Goal: Transaction & Acquisition: Obtain resource

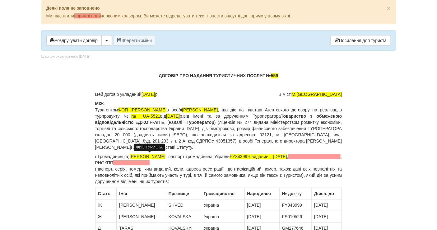
drag, startPoint x: 167, startPoint y: 154, endPoint x: 131, endPoint y: 153, distance: 36.1
click at [131, 154] on span "[PERSON_NAME]" at bounding box center [148, 156] width 36 height 5
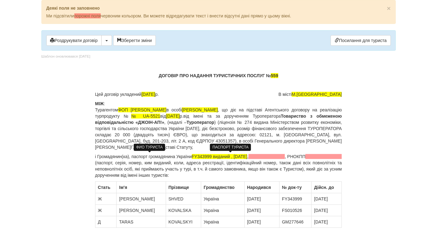
drag, startPoint x: 199, startPoint y: 156, endPoint x: 263, endPoint y: 157, distance: 64.0
click at [247, 157] on span "FY343999 виданий , [DATE]" at bounding box center [220, 156] width 56 height 5
click at [212, 155] on span at bounding box center [211, 156] width 36 height 5
click at [0, 120] on body "× Деякі поля не заповнено Ми підсвітили порожні поля червоним кольором. Ви може…" at bounding box center [218, 115] width 437 height 230
click at [131, 156] on p "і Громадянин(ка) , паспорт громадянина України , , [GEOGRAPHIC_DATA] (паспорт, …" at bounding box center [218, 165] width 247 height 25
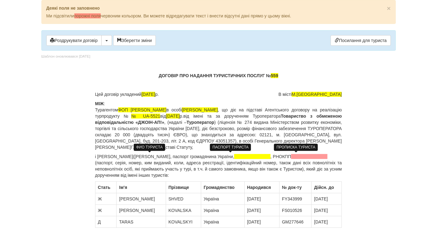
click at [270, 155] on span at bounding box center [252, 156] width 36 height 5
click at [291, 159] on span at bounding box center [309, 156] width 36 height 5
click at [15, 193] on body "× Деякі поля не заповнено Ми підсвітили порожні поля червоним кольором. Ви може…" at bounding box center [218, 115] width 437 height 230
click at [291, 159] on span at bounding box center [309, 156] width 36 height 5
click at [270, 154] on span at bounding box center [252, 156] width 36 height 5
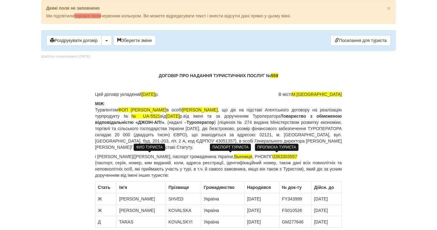
click at [252, 155] on span "Вынниця" at bounding box center [243, 156] width 18 height 5
drag, startPoint x: 200, startPoint y: 154, endPoint x: 129, endPoint y: 156, distance: 71.2
click at [129, 156] on p "і [PERSON_NAME](ка) [PERSON_NAME] , паспорт громадянина [GEOGRAPHIC_DATA] , [GE…" at bounding box center [218, 165] width 247 height 25
copy p "[PERSON_NAME]"
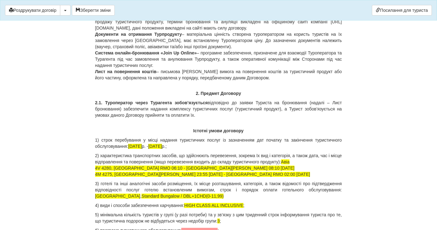
scroll to position [760, 0]
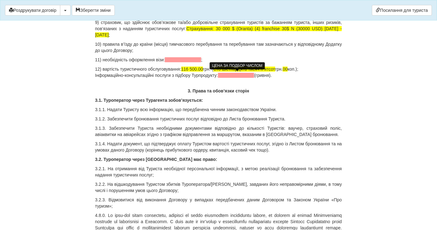
click at [233, 76] on span at bounding box center [236, 75] width 36 height 5
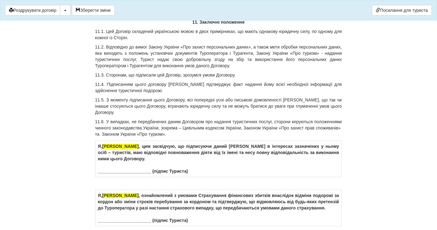
scroll to position [3695, 0]
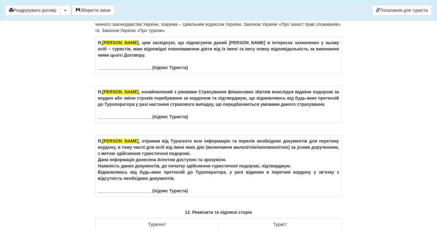
drag, startPoint x: 141, startPoint y: 140, endPoint x: 103, endPoint y: 139, distance: 38.2
click at [103, 122] on td "Я, [PERSON_NAME] , ознайомлений з умовами Страхування фінансових збитків внаслі…" at bounding box center [218, 104] width 246 height 36
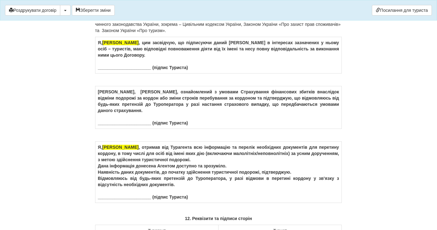
drag, startPoint x: 142, startPoint y: 93, endPoint x: 104, endPoint y: 91, distance: 37.9
click at [104, 73] on td "Я, [PERSON_NAME] , цим засвідчую, що підписуючи даний [PERSON_NAME] в інтересах…" at bounding box center [218, 55] width 246 height 36
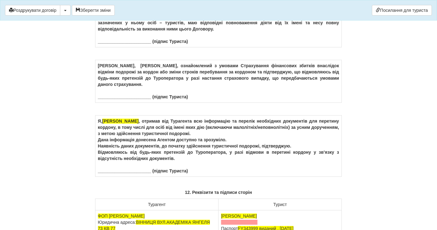
scroll to position [3729, 0]
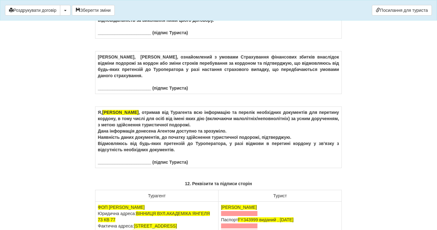
drag, startPoint x: 141, startPoint y: 159, endPoint x: 103, endPoint y: 159, distance: 38.2
click at [103, 159] on td "Я, [PERSON_NAME] , отримав від Турагента всю інформацію та перелік необхідних д…" at bounding box center [218, 137] width 246 height 61
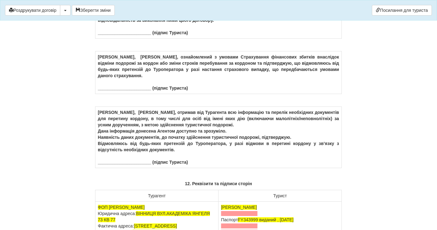
click at [109, 161] on td "Я, [PERSON_NAME] , отримав від Турагента всю інформацію та перелік необхідних д…" at bounding box center [218, 137] width 246 height 61
click at [108, 161] on td "Я, [PERSON_NAME] , отримав від Турагента всю інформацію та перелік необхідних д…" at bounding box center [218, 137] width 246 height 61
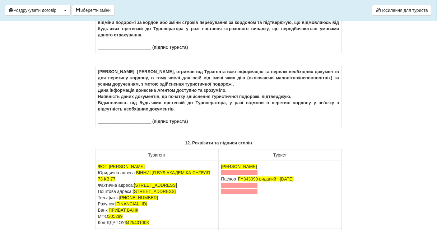
scroll to position [3798, 0]
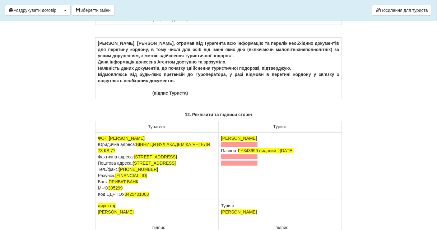
drag, startPoint x: 268, startPoint y: 185, endPoint x: 221, endPoint y: 182, distance: 46.4
click at [221, 182] on td "[PERSON_NAME] Паспорт [PASSPORT] виданий , [DATE]" at bounding box center [279, 165] width 123 height 67
click at [227, 184] on td "[PERSON_NAME] Паспорт [PASSPORT] виданий , [DATE]" at bounding box center [279, 165] width 123 height 67
drag, startPoint x: 239, startPoint y: 197, endPoint x: 312, endPoint y: 201, distance: 73.7
click at [312, 200] on td "[PERSON_NAME] Паспорт [PASSPORT] виданий , [DATE]" at bounding box center [279, 165] width 123 height 67
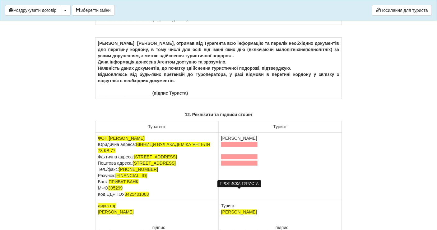
click at [238, 147] on span at bounding box center [239, 144] width 36 height 5
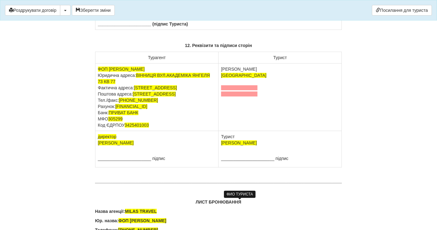
drag, startPoint x: 262, startPoint y: 204, endPoint x: 222, endPoint y: 204, distance: 39.8
click at [222, 167] on td "Турист [PERSON_NAME] ______________________ підпис" at bounding box center [279, 149] width 123 height 36
click at [227, 167] on td "Турист [PERSON_NAME] підпис" at bounding box center [279, 149] width 123 height 36
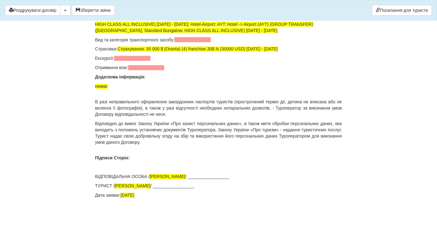
scroll to position [4334, 0]
drag, startPoint x: 153, startPoint y: 187, endPoint x: 115, endPoint y: 187, distance: 37.9
click at [115, 187] on p "ТУРИСТ / [PERSON_NAME] / _________________" at bounding box center [218, 186] width 247 height 6
click at [295, 197] on p "Дата заявки: [DATE]" at bounding box center [218, 195] width 247 height 6
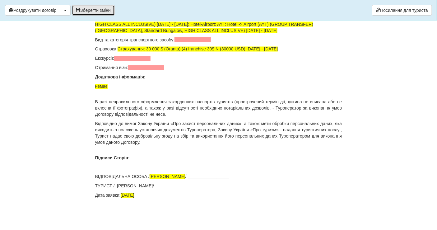
click at [88, 9] on button "Зберегти зміни" at bounding box center [93, 10] width 43 height 11
click at [65, 11] on span "button" at bounding box center [65, 10] width 2 height 1
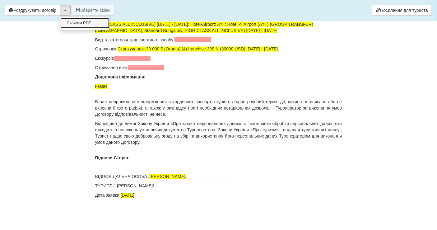
click at [70, 22] on link "Скачати PDF" at bounding box center [84, 23] width 49 height 10
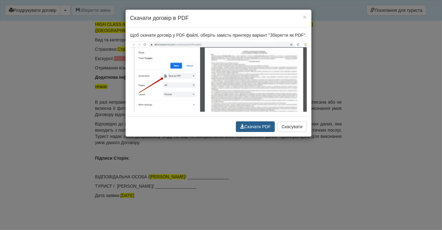
click at [267, 127] on button "Скачати PDF" at bounding box center [255, 126] width 39 height 11
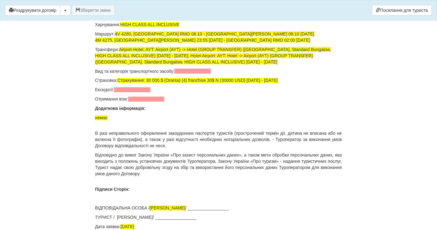
scroll to position [4196, 0]
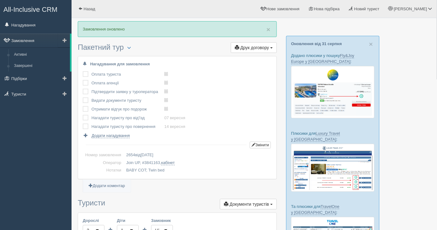
click at [47, 43] on link "Замовлення" at bounding box center [35, 41] width 70 height 14
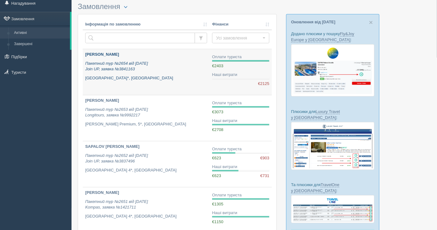
scroll to position [34, 0]
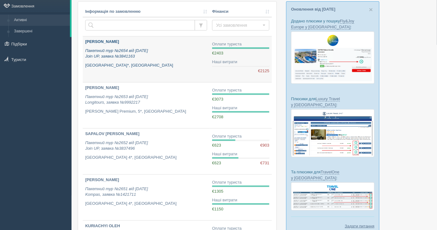
click at [181, 61] on div "SHVED SVITLANA Пакетний тур №2654 від 02.09.2025 Join UP, заявка №3841163 Xanad…" at bounding box center [146, 53] width 122 height 29
